Goal: Register for event/course

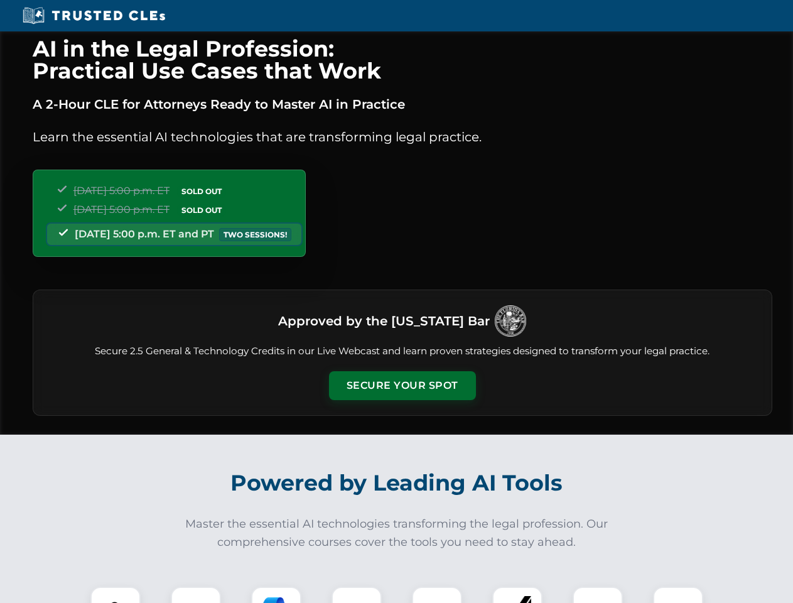
click at [402, 386] on button "Secure Your Spot" at bounding box center [402, 385] width 147 height 29
click at [116, 595] on img at bounding box center [115, 611] width 36 height 36
